Goal: Use online tool/utility: Utilize a website feature to perform a specific function

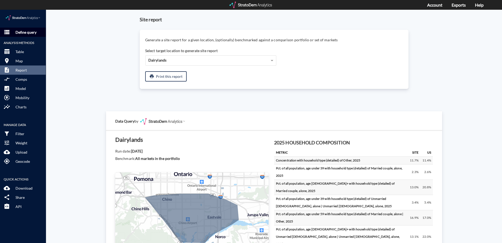
scroll to position [884, 0]
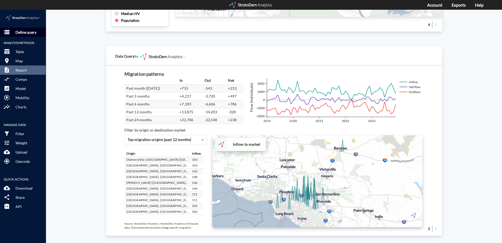
click p "Define query"
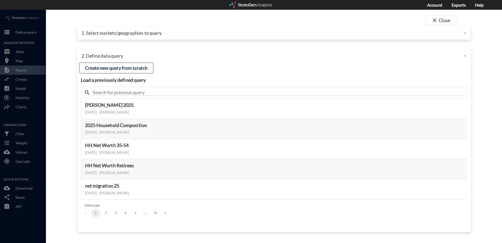
click p "1. Select markets/geographies to query"
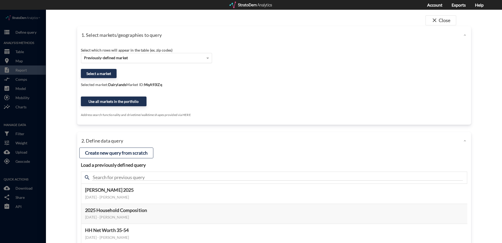
click div "Previously-defined market"
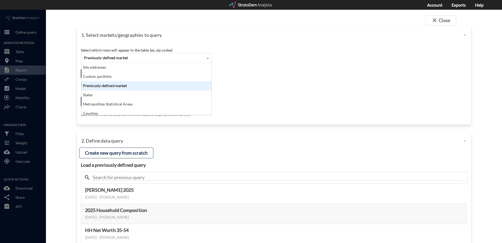
scroll to position [48, 127]
click div "Previously-defined market"
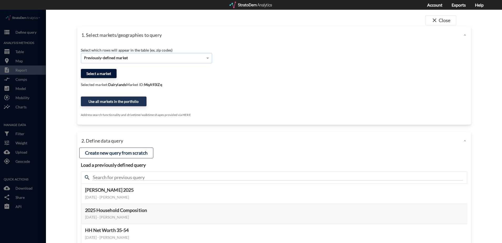
click button "Select a market"
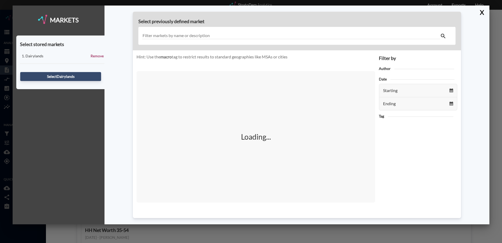
click at [214, 32] on input "text" at bounding box center [291, 35] width 298 height 7
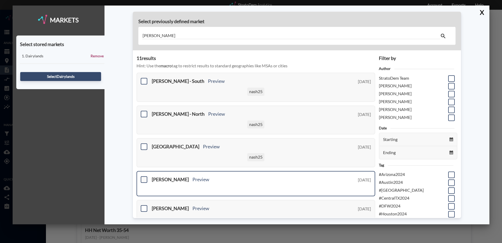
type input "[PERSON_NAME]"
click at [144, 180] on span at bounding box center [144, 179] width 7 height 7
click at [143, 177] on input "checkbox" at bounding box center [143, 177] width 0 height 0
click at [77, 76] on button "Select [PERSON_NAME]" at bounding box center [60, 76] width 81 height 9
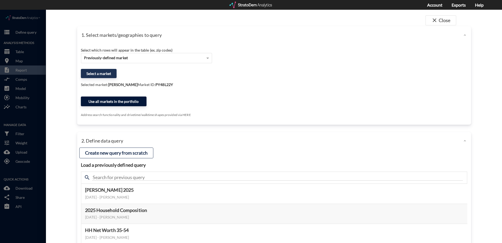
click button "Use all markets in the portfolio"
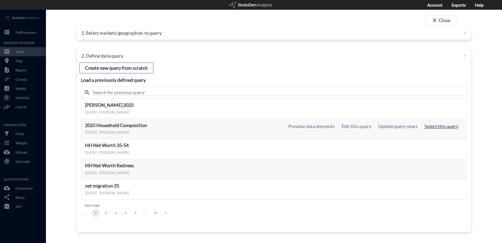
click button "Select this query"
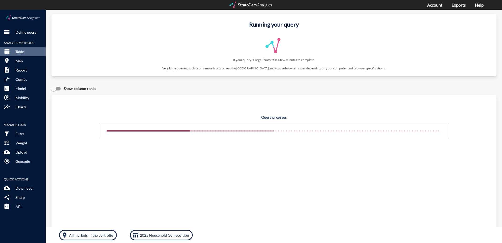
scroll to position [0, 0]
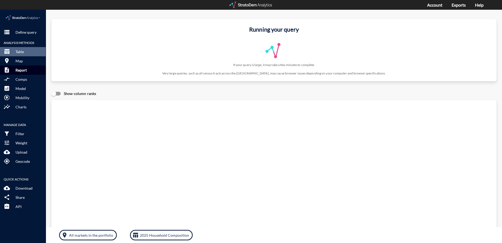
click p "Report"
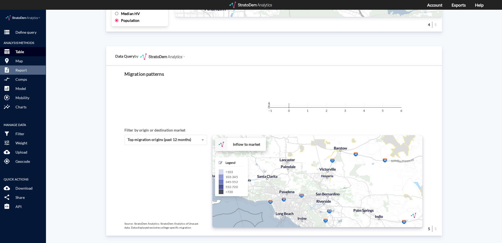
click p "Table"
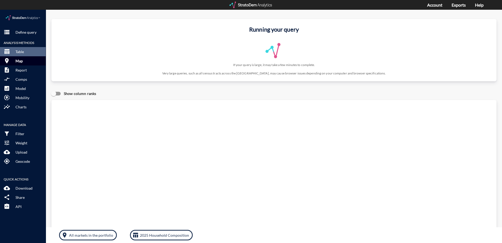
click p "Map"
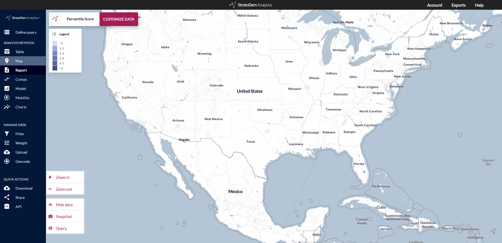
click p "Report"
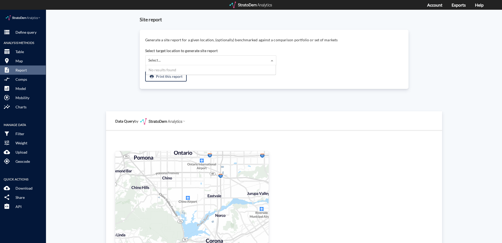
click div "Select..."
drag, startPoint x: 102, startPoint y: 59, endPoint x: 65, endPoint y: 14, distance: 57.8
click div "Site report Generate a site report for a given location, (optionally) benchmark…"
click p "Define query"
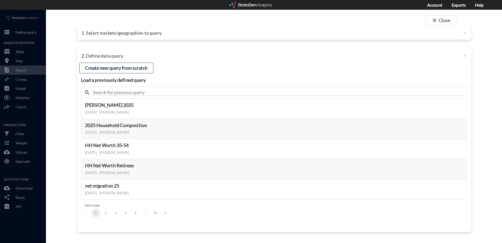
click p "1. Select markets/geographies to query"
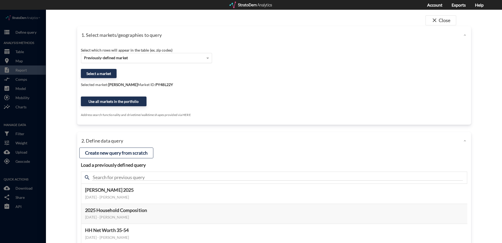
click span "Previously-defined market"
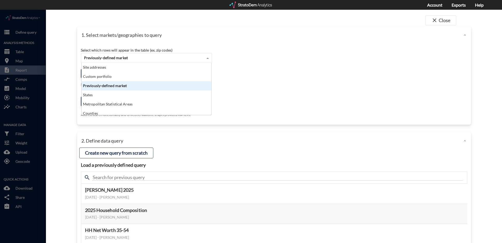
scroll to position [48, 127]
click div "Previously-defined market"
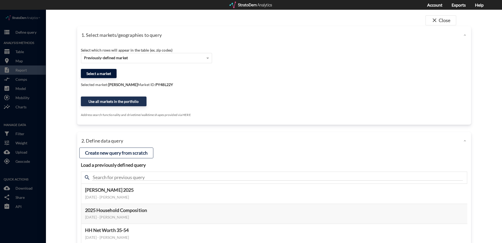
click button "Select a market"
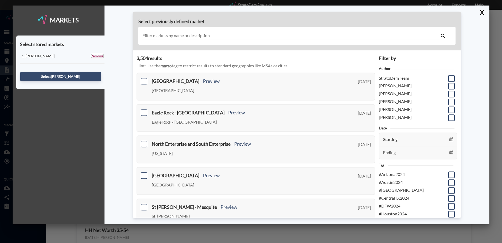
click at [95, 56] on link "Remove" at bounding box center [97, 55] width 13 height 5
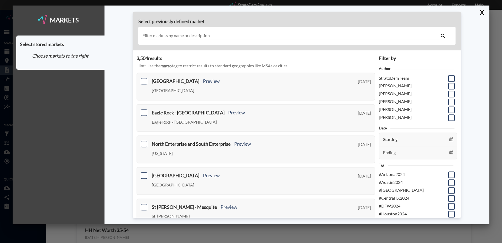
click at [223, 35] on input "text" at bounding box center [291, 35] width 298 height 7
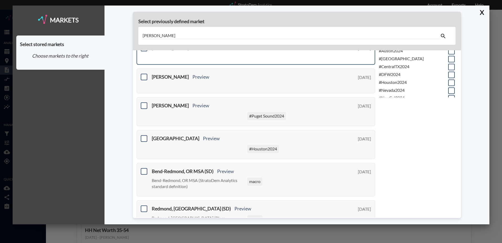
scroll to position [0, 0]
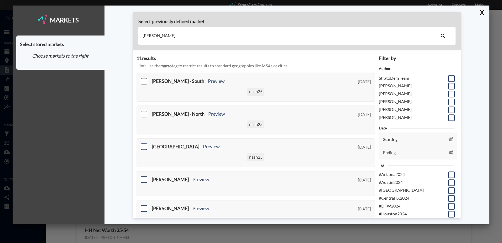
type input "[PERSON_NAME]"
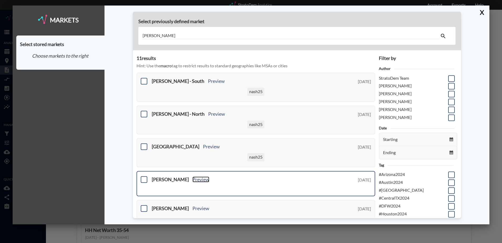
click at [192, 180] on link "Preview" at bounding box center [200, 179] width 17 height 6
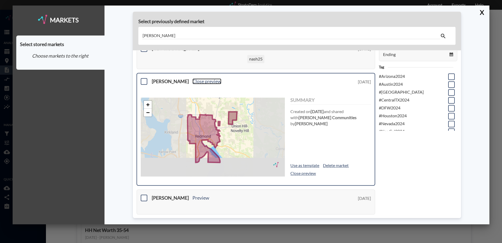
scroll to position [105, 0]
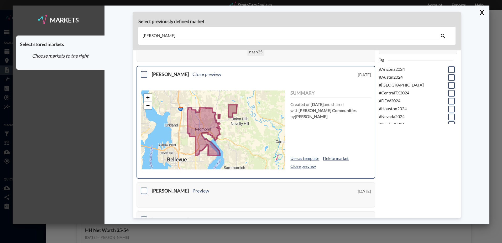
click at [143, 72] on span at bounding box center [144, 74] width 7 height 7
click at [143, 72] on input "checkbox" at bounding box center [143, 72] width 0 height 0
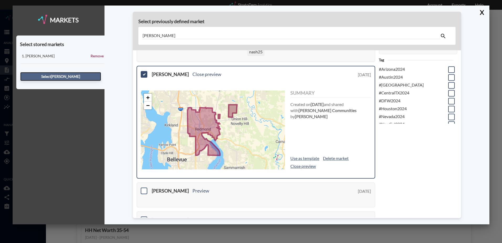
click at [62, 76] on button "Select [PERSON_NAME]" at bounding box center [60, 76] width 81 height 9
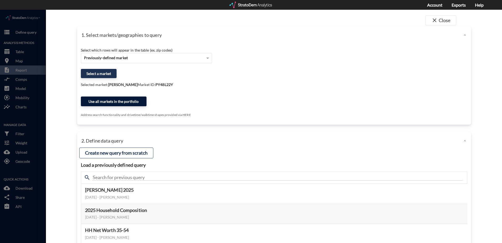
click button "Use all markets in the portfolio"
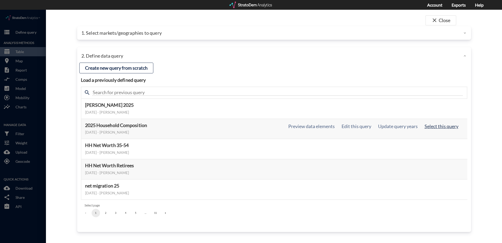
click button "Select this query"
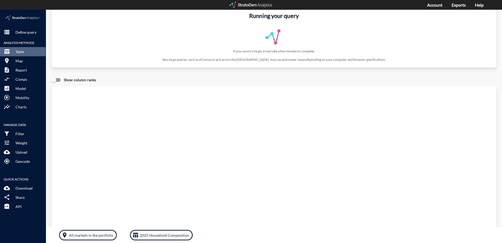
scroll to position [0, 0]
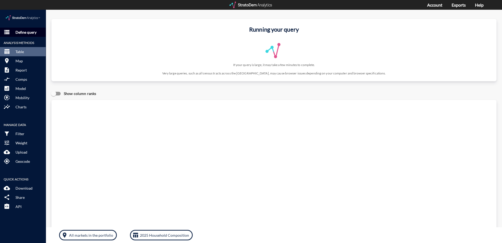
click p "Define query"
